Goal: Task Accomplishment & Management: Manage account settings

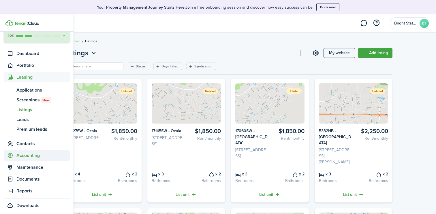
click at [35, 157] on span "Accounting" at bounding box center [42, 155] width 53 height 7
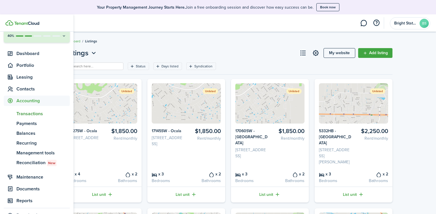
click at [32, 116] on span "Transactions" at bounding box center [42, 113] width 53 height 7
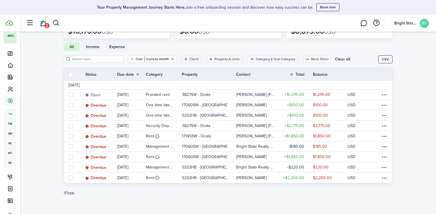
scroll to position [51, 0]
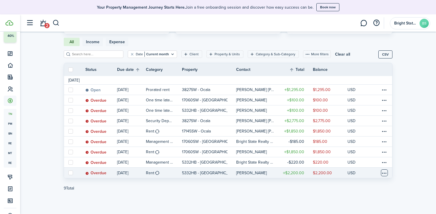
click at [385, 174] on table-menu-btn-icon at bounding box center [384, 173] width 7 height 7
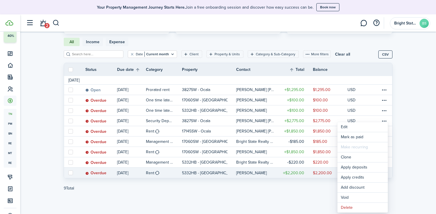
click at [419, 138] on invoice-list "Transactions Money out Money in Outstanding $10,170.00 USD Paid $0.00 USD Overd…" at bounding box center [228, 97] width 416 height 207
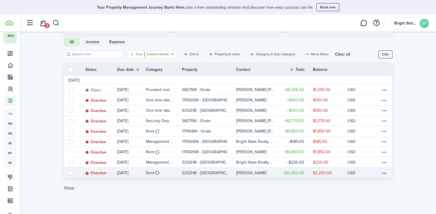
click at [161, 52] on filter-tag "Date Current month" at bounding box center [152, 53] width 49 height 7
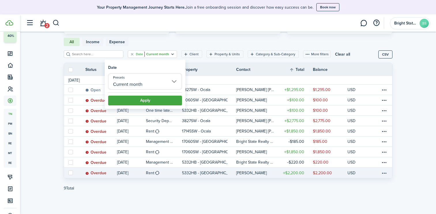
click at [159, 83] on input "Current month" at bounding box center [145, 82] width 74 height 16
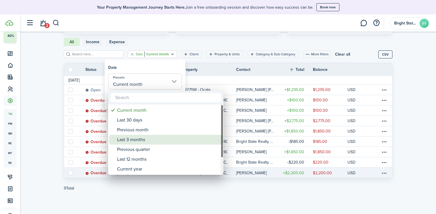
click at [140, 140] on div "Last 3 months" at bounding box center [168, 140] width 102 height 10
type input "Last 3 months"
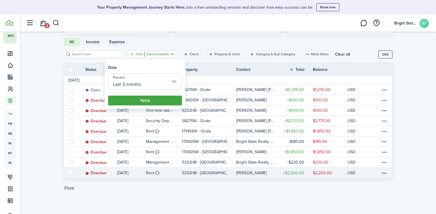
click at [151, 102] on button "Apply" at bounding box center [145, 101] width 74 height 10
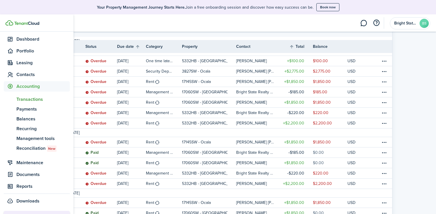
scroll to position [48, 0]
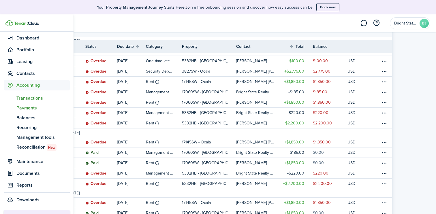
click at [35, 109] on span "Payments" at bounding box center [42, 108] width 53 height 7
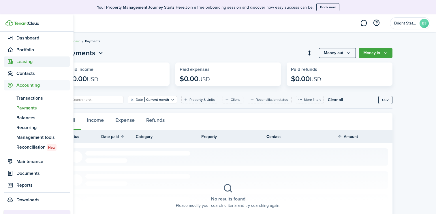
click at [22, 61] on span "Leasing" at bounding box center [42, 61] width 53 height 7
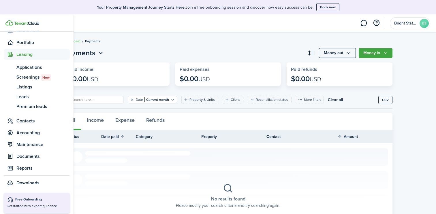
scroll to position [57, 0]
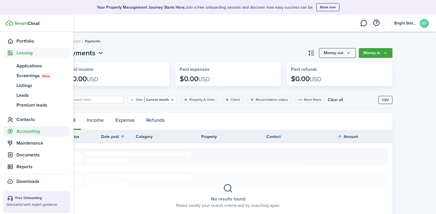
click at [29, 127] on span "Accounting" at bounding box center [37, 131] width 66 height 10
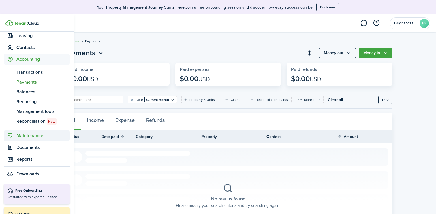
click at [30, 138] on span "Maintenance" at bounding box center [42, 135] width 53 height 7
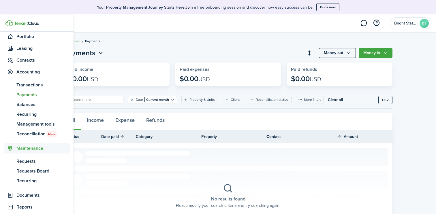
scroll to position [61, 0]
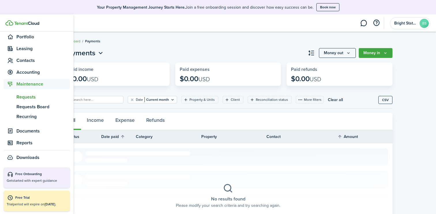
click at [24, 97] on span "Requests" at bounding box center [42, 97] width 53 height 7
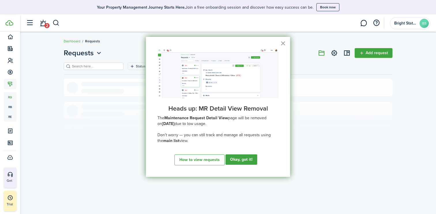
click at [284, 45] on button "×" at bounding box center [282, 43] width 5 height 9
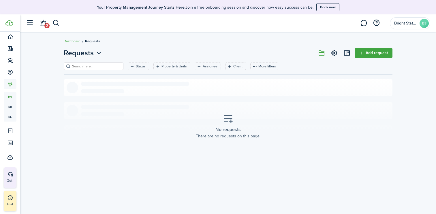
click at [230, 120] on icon at bounding box center [228, 119] width 10 height 10
click at [381, 53] on link "Add request" at bounding box center [374, 53] width 38 height 10
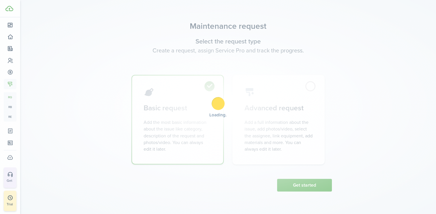
scroll to position [47, 0]
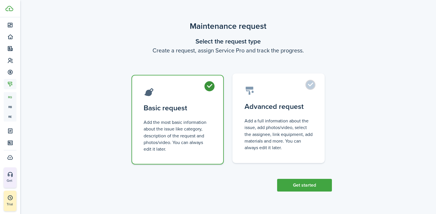
click at [278, 122] on control-radio-card-description "Add a full information about the issue, add photos/video, select the assignee, …" at bounding box center [279, 134] width 68 height 33
radio input "false"
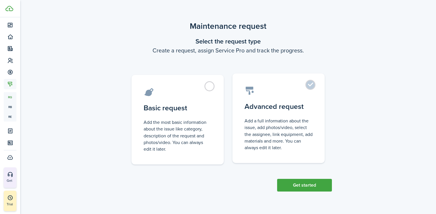
radio input "true"
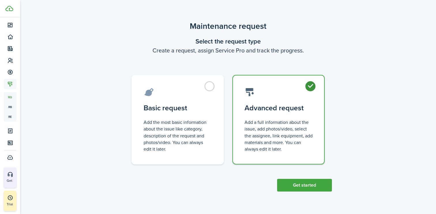
click at [297, 185] on button "Get started" at bounding box center [304, 185] width 55 height 13
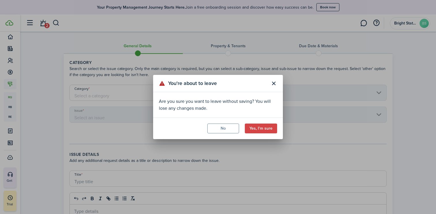
click at [254, 129] on button "Yes, I'm sure" at bounding box center [261, 129] width 32 height 10
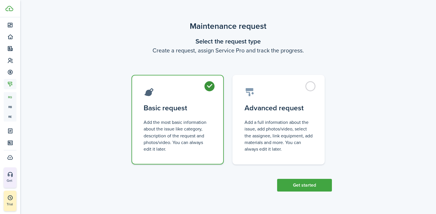
scroll to position [47, 0]
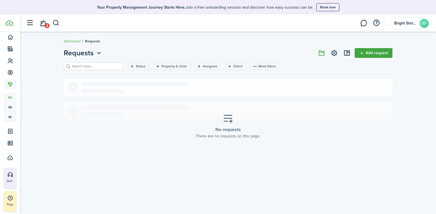
scroll to position [61, 0]
click at [76, 41] on link "Dashboard" at bounding box center [72, 41] width 17 height 5
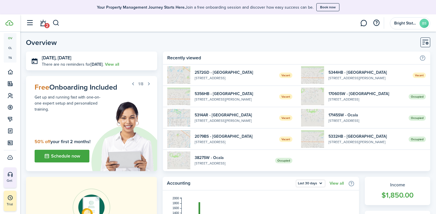
click at [234, 92] on widget-list-item-title "5356HB - [GEOGRAPHIC_DATA]" at bounding box center [235, 94] width 80 height 6
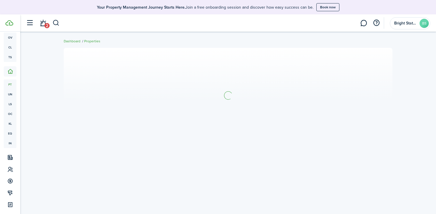
scroll to position [61, 0]
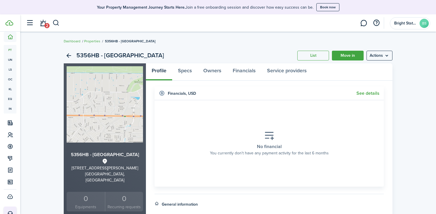
click at [347, 56] on link "Move in" at bounding box center [348, 56] width 32 height 10
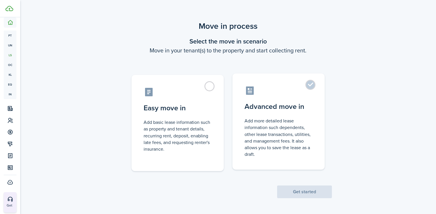
click at [297, 104] on control-radio-card-title "Advanced move in" at bounding box center [279, 107] width 68 height 10
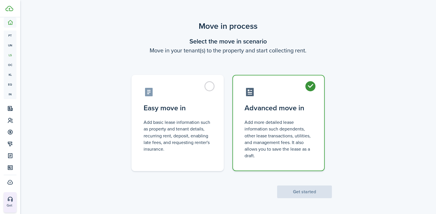
radio input "true"
click at [301, 191] on button "Get started" at bounding box center [304, 192] width 55 height 13
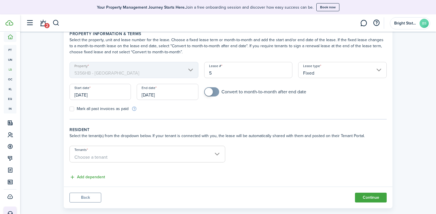
scroll to position [38, 0]
